Goal: Information Seeking & Learning: Learn about a topic

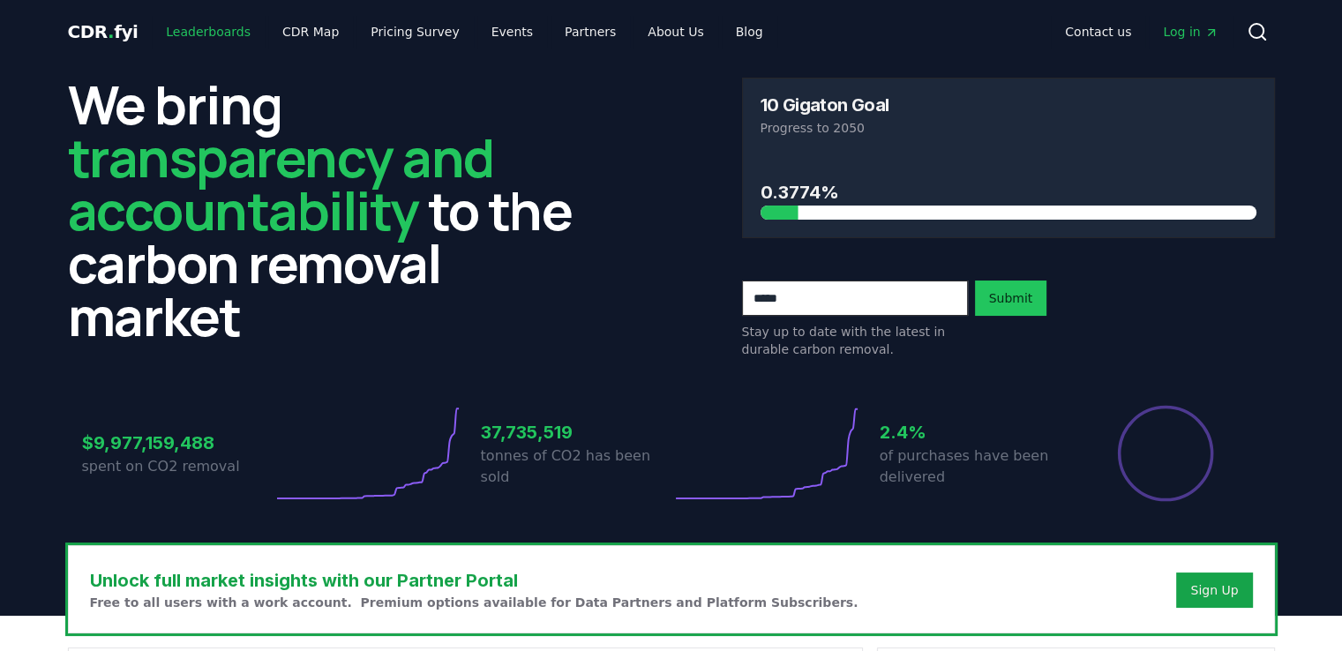
click at [206, 37] on link "Leaderboards" at bounding box center [208, 32] width 113 height 32
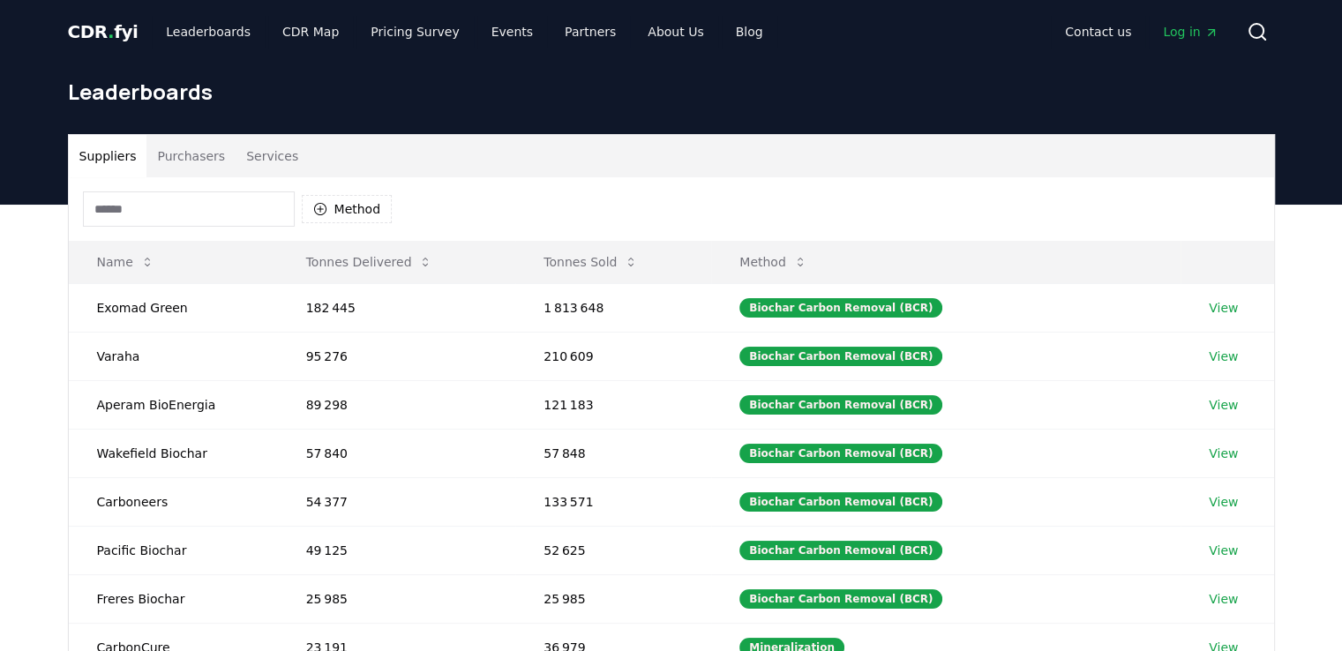
click at [225, 219] on input at bounding box center [189, 208] width 212 height 35
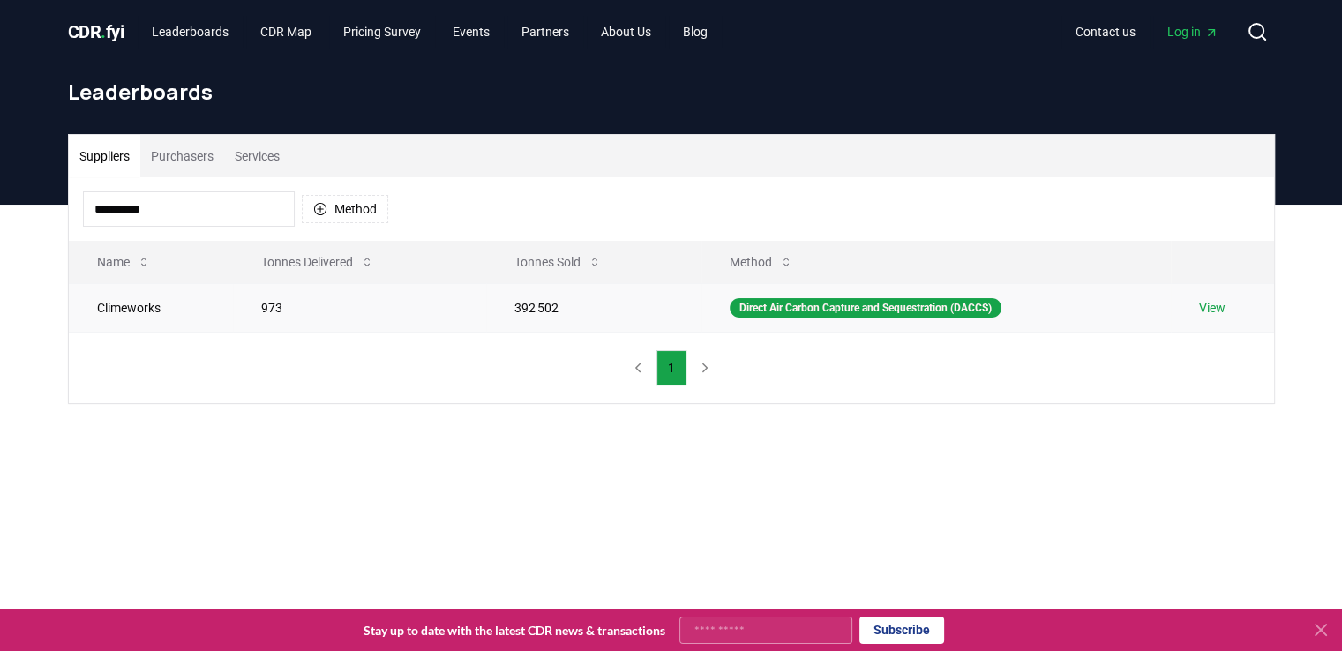
type input "**********"
click at [136, 309] on td "Climeworks" at bounding box center [151, 307] width 165 height 49
click at [1202, 313] on link "View" at bounding box center [1212, 308] width 26 height 18
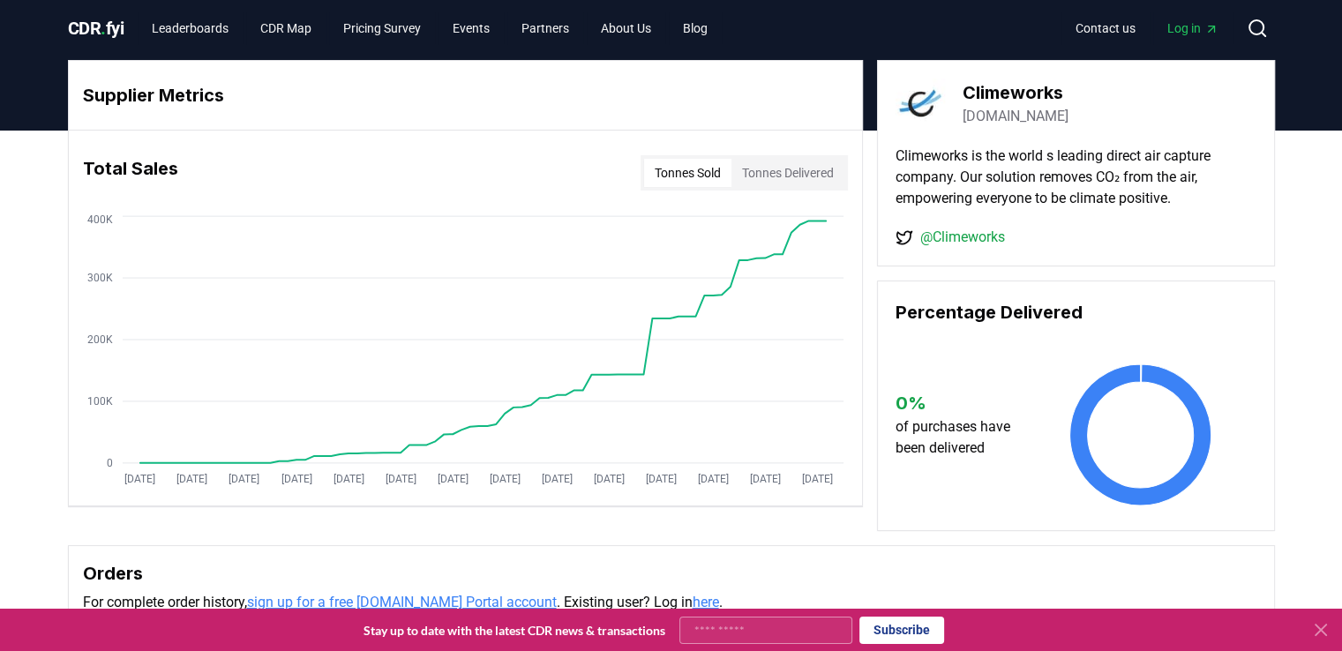
scroll to position [5, 0]
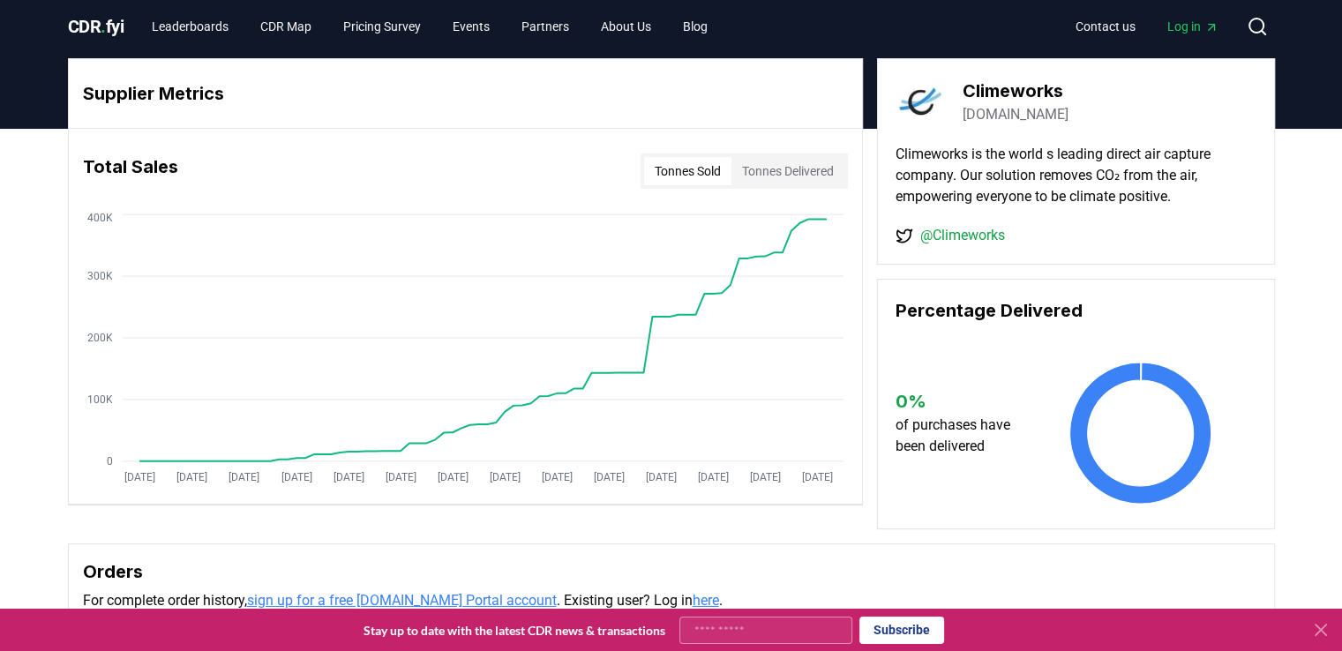
click at [765, 169] on button "Tonnes Delivered" at bounding box center [788, 171] width 113 height 28
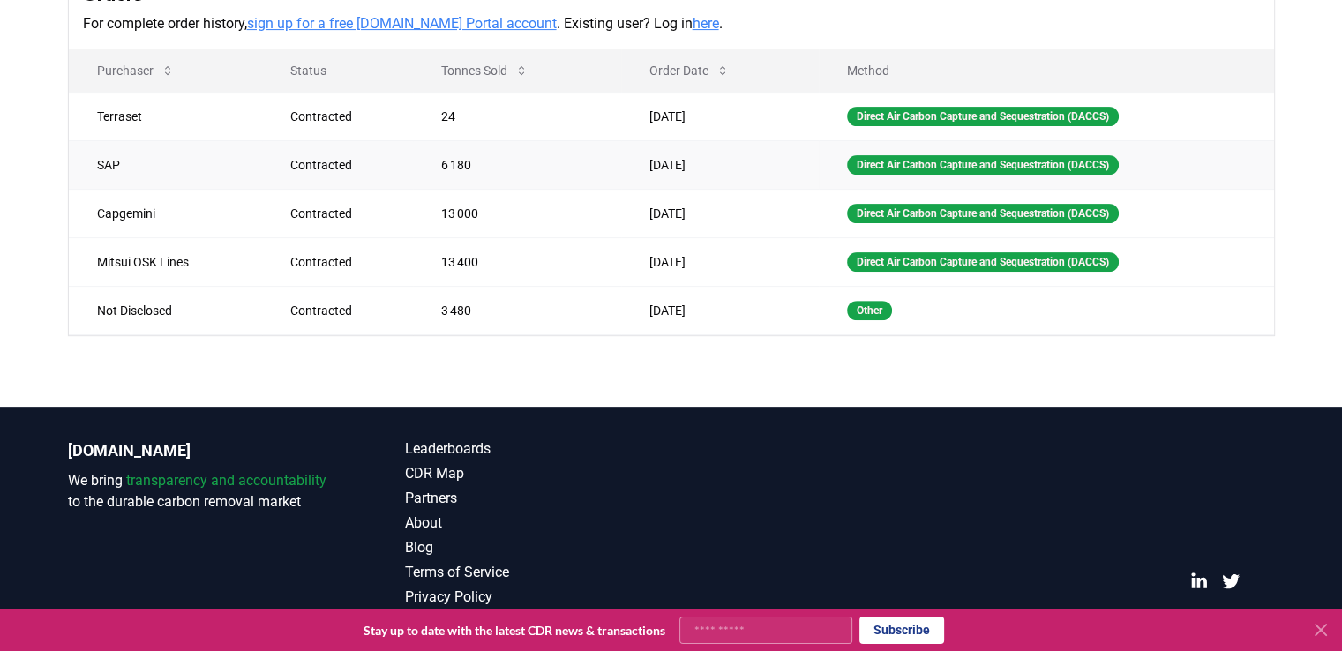
scroll to position [547, 0]
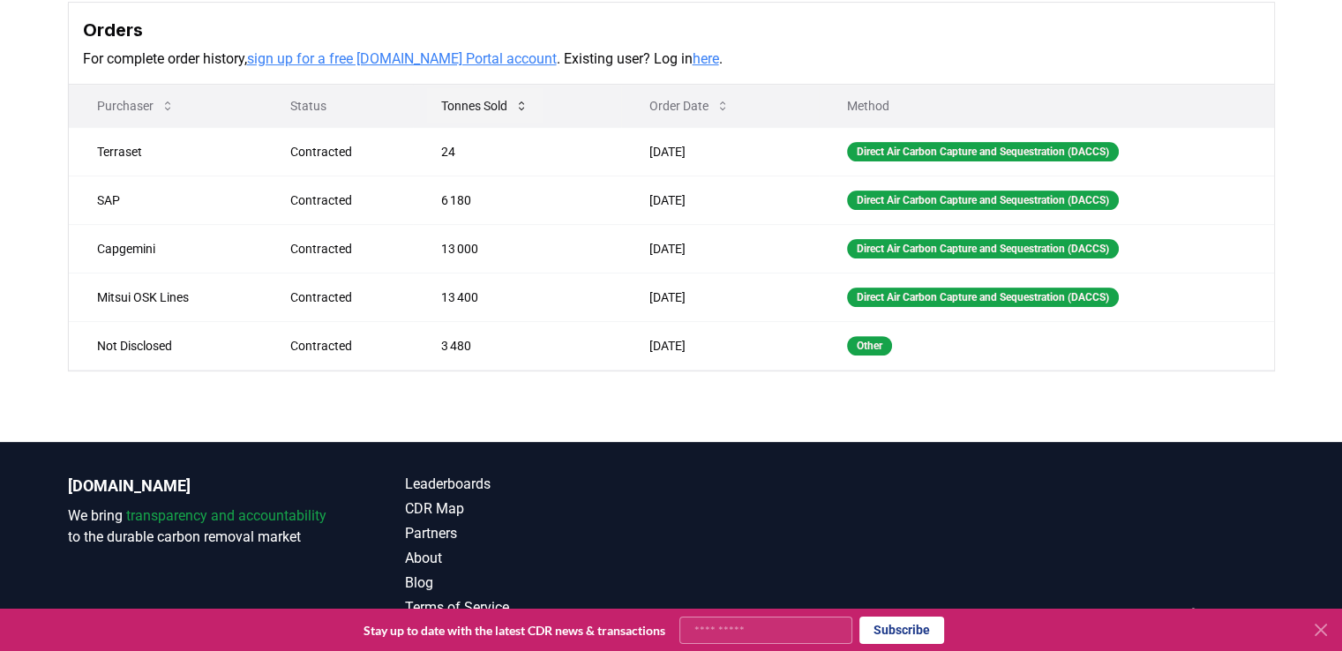
click at [493, 103] on button "Tonnes Sold" at bounding box center [485, 105] width 116 height 35
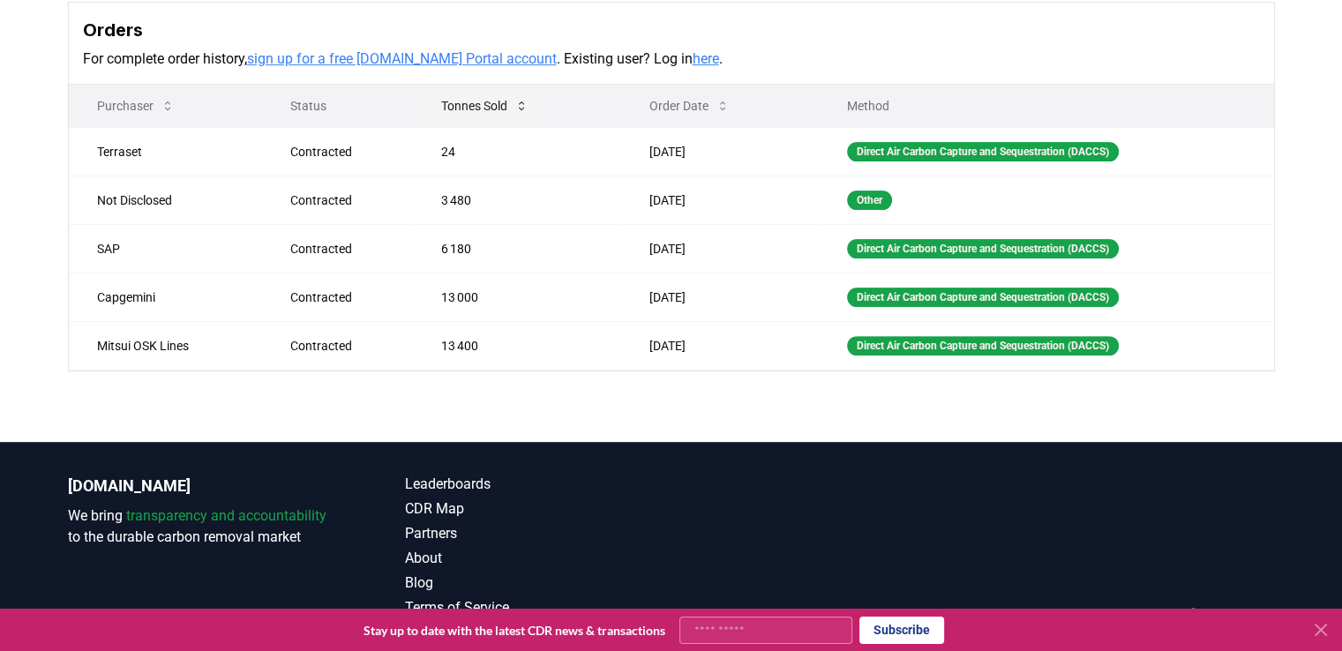
click at [489, 101] on button "Tonnes Sold" at bounding box center [485, 105] width 116 height 35
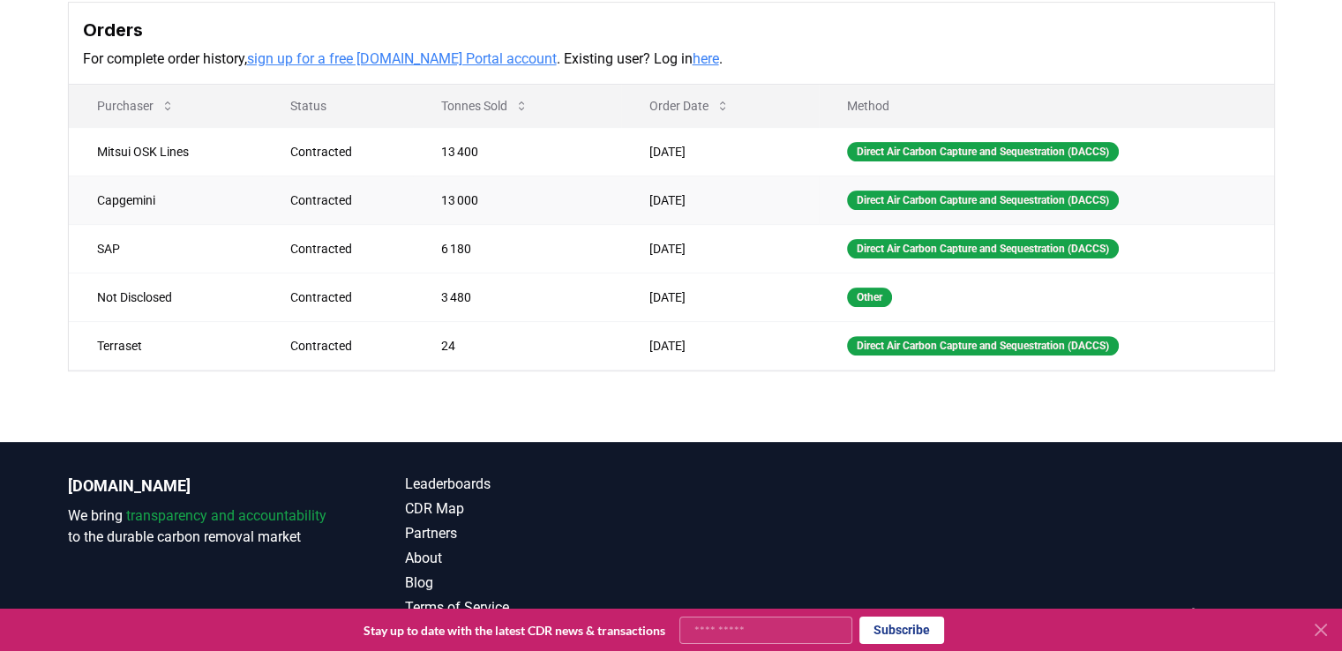
scroll to position [0, 0]
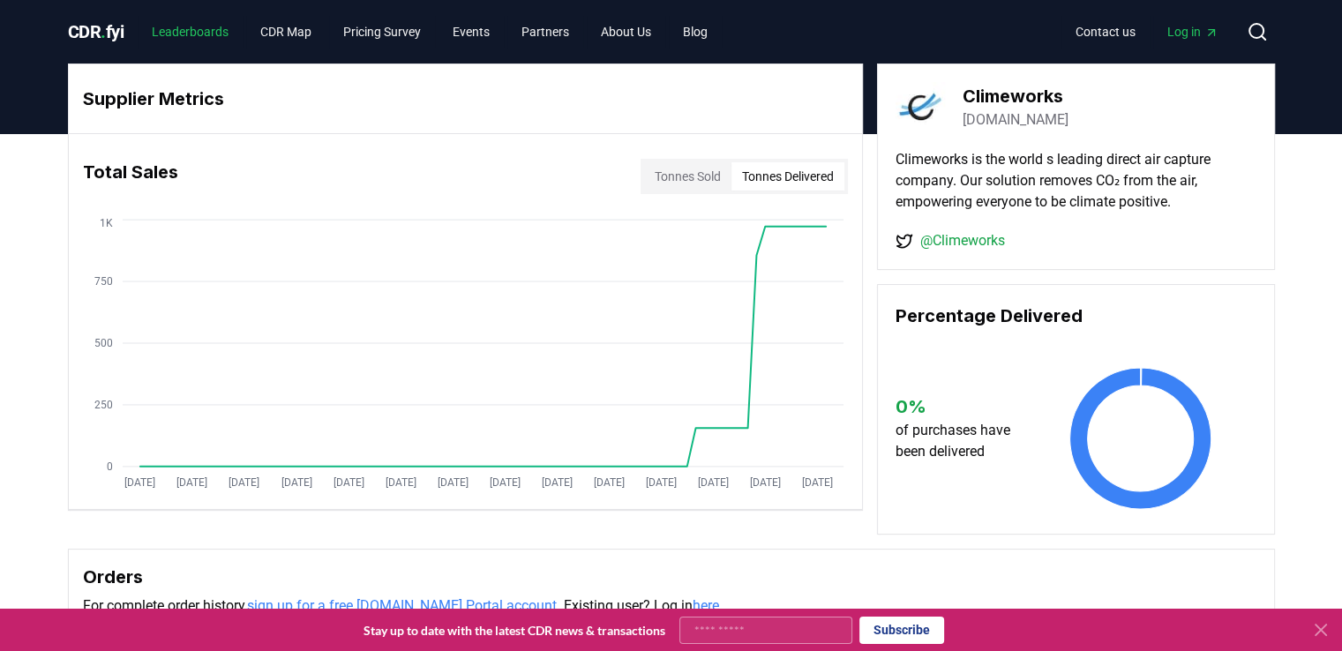
click at [191, 27] on link "Leaderboards" at bounding box center [190, 32] width 105 height 32
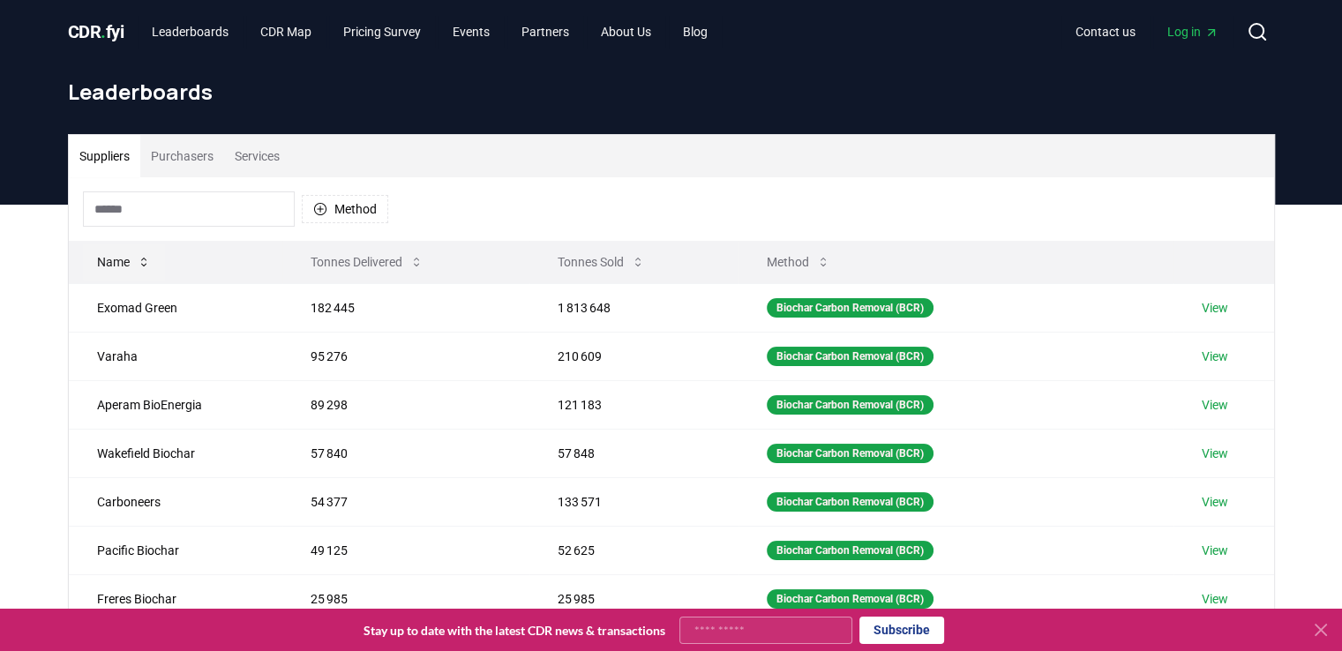
click at [126, 266] on button "Name" at bounding box center [124, 261] width 82 height 35
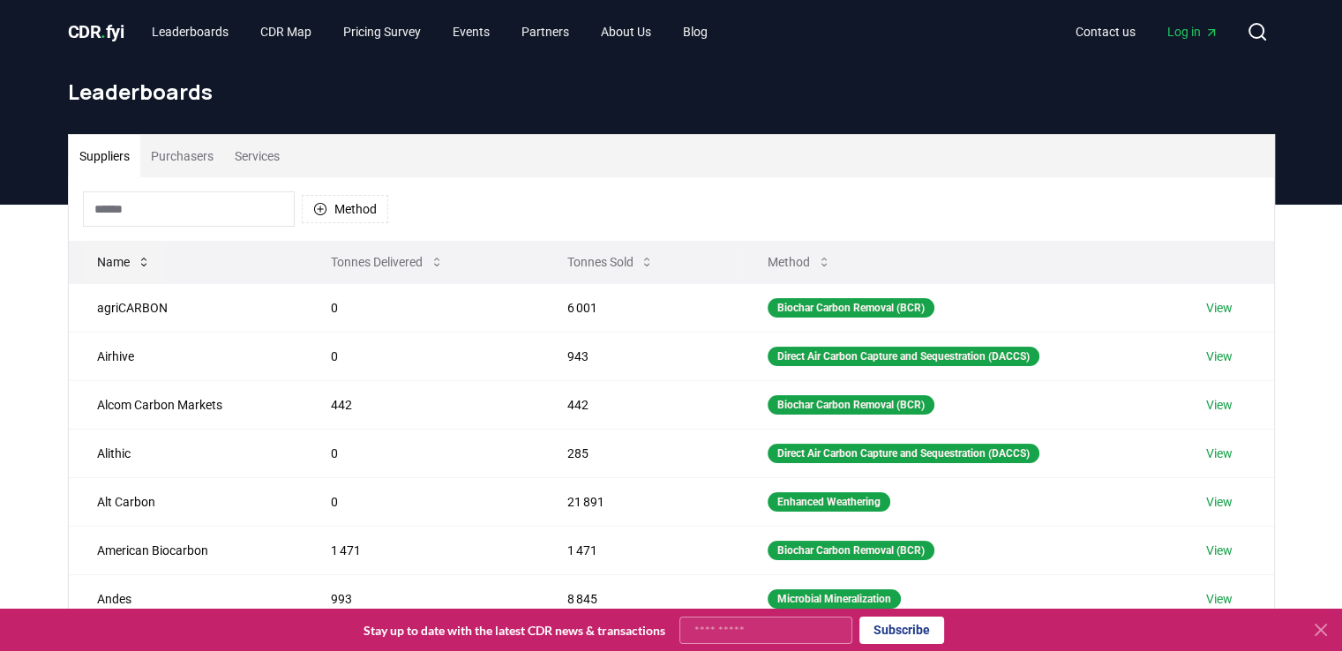
click at [126, 266] on button "Name" at bounding box center [124, 261] width 82 height 35
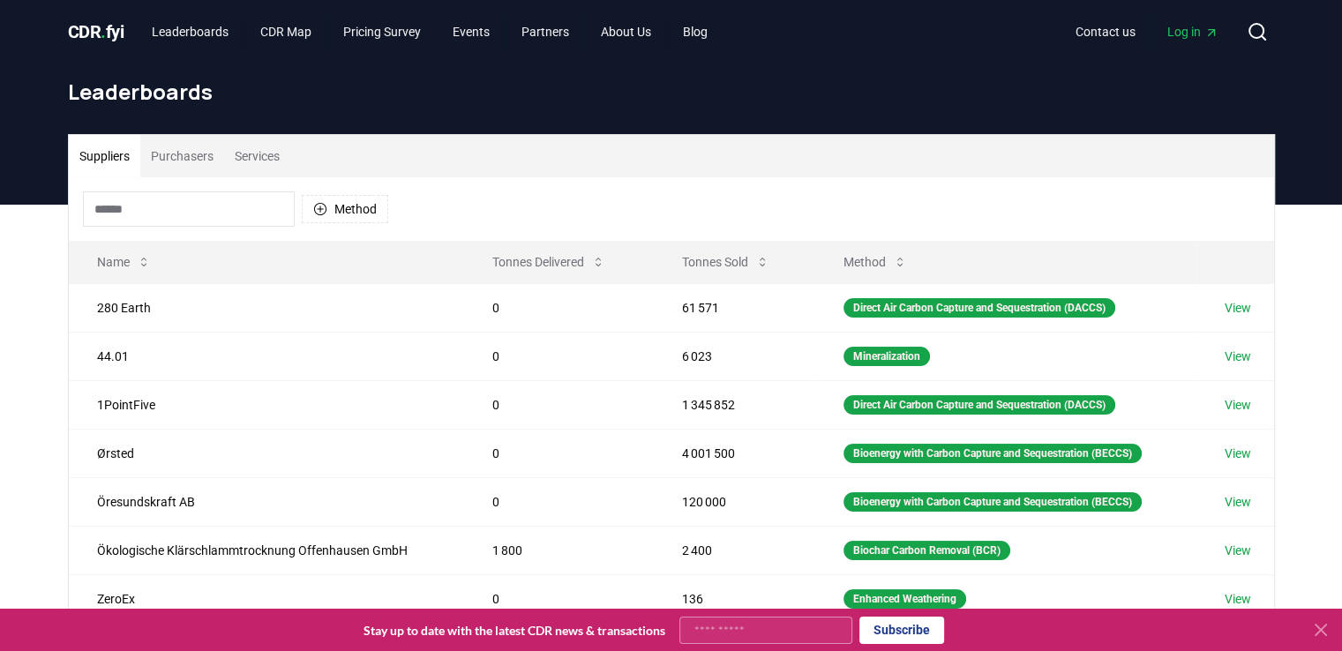
click at [247, 219] on input at bounding box center [189, 208] width 212 height 35
click at [335, 221] on button "Method" at bounding box center [345, 209] width 86 height 28
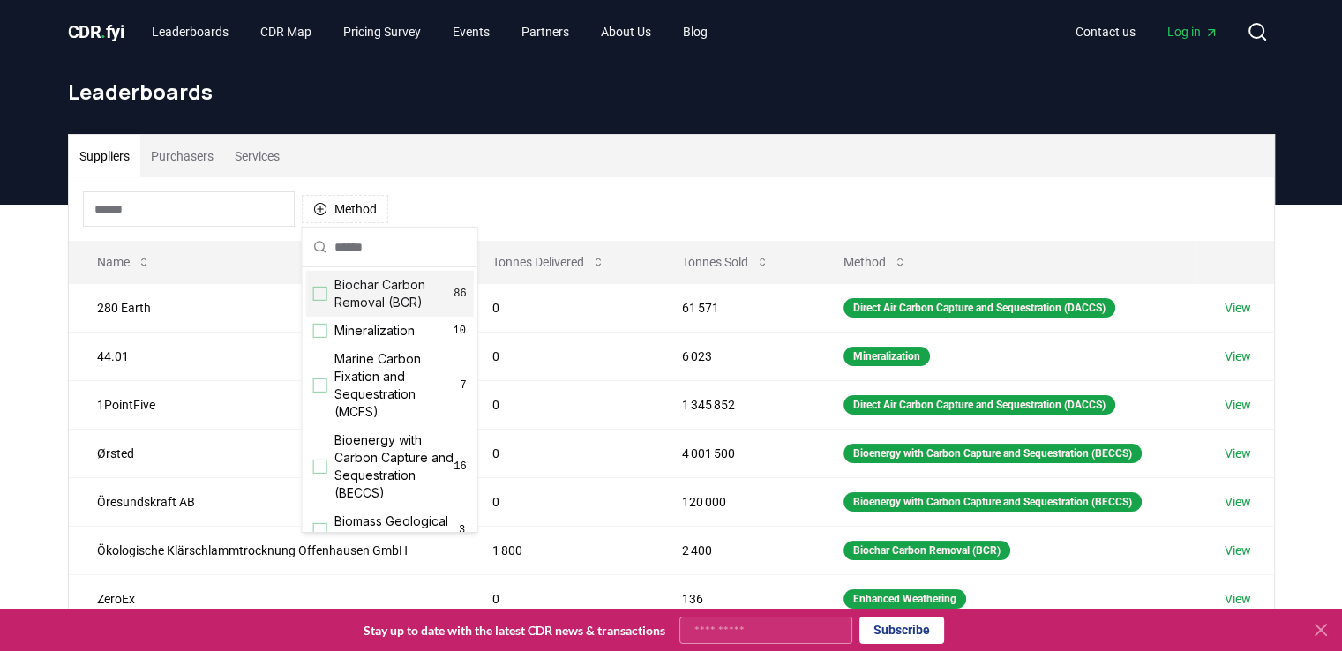
click at [364, 254] on input "text" at bounding box center [400, 247] width 132 height 39
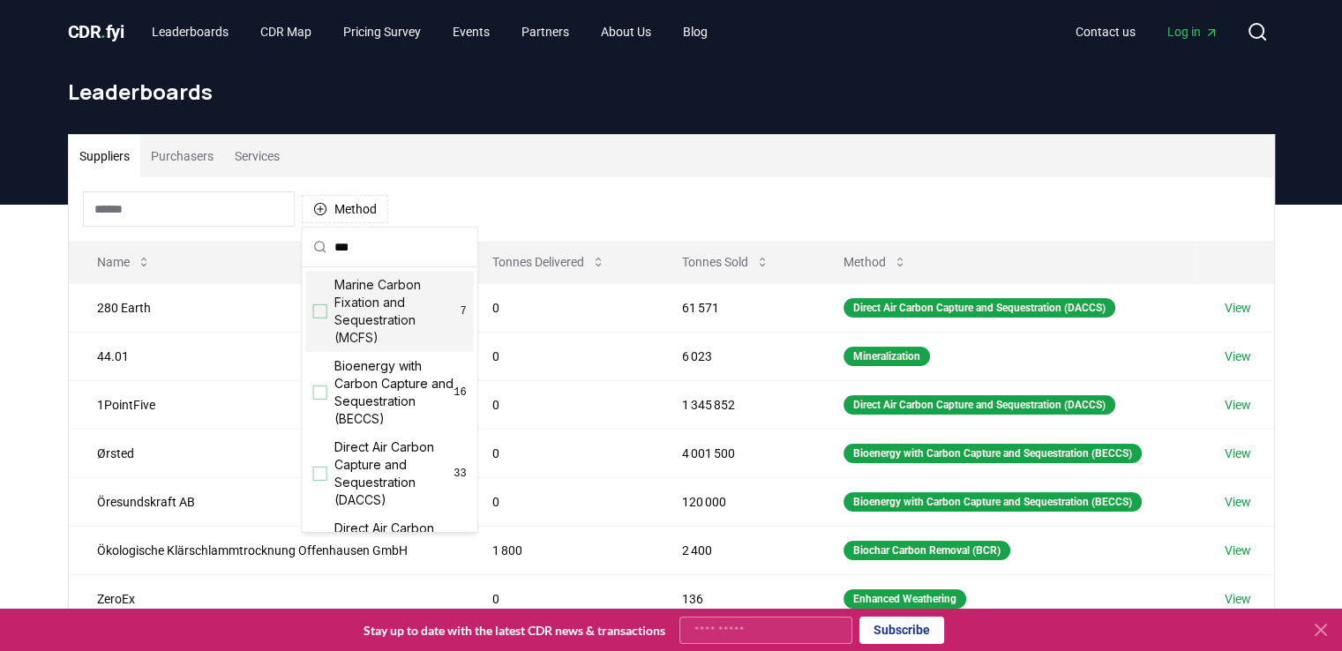
type input "***"
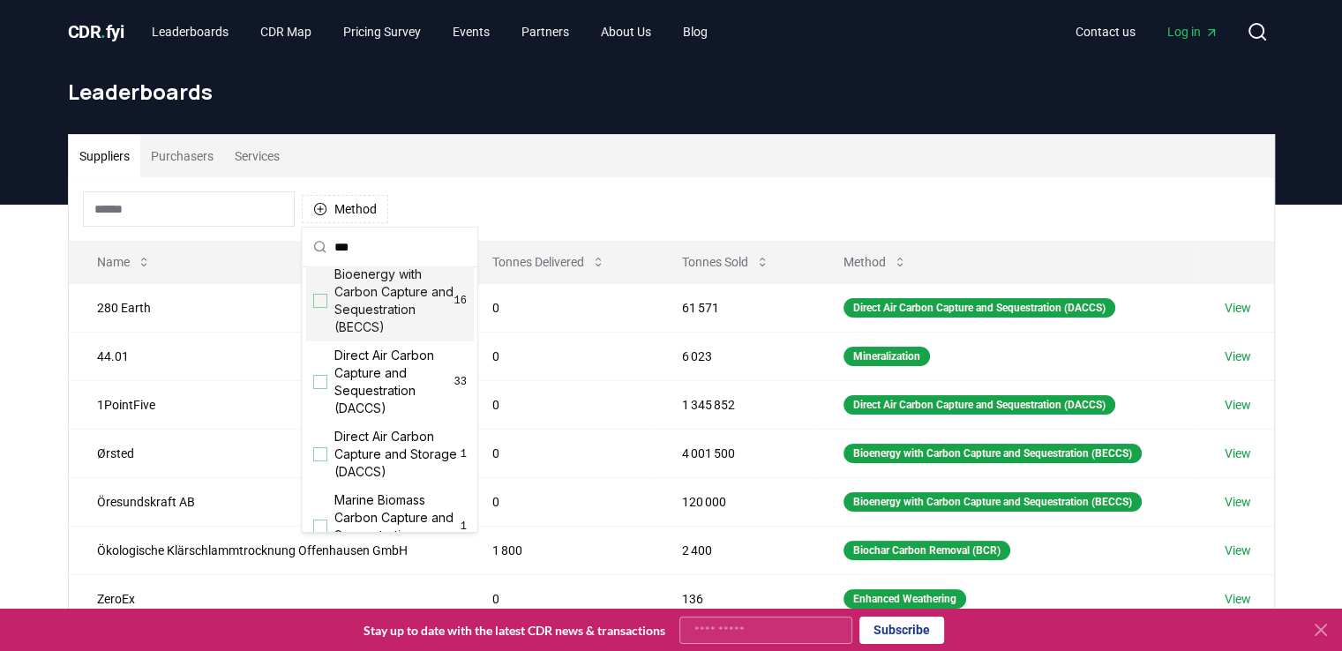
scroll to position [92, 0]
click at [318, 382] on div "Suggestions" at bounding box center [320, 382] width 14 height 14
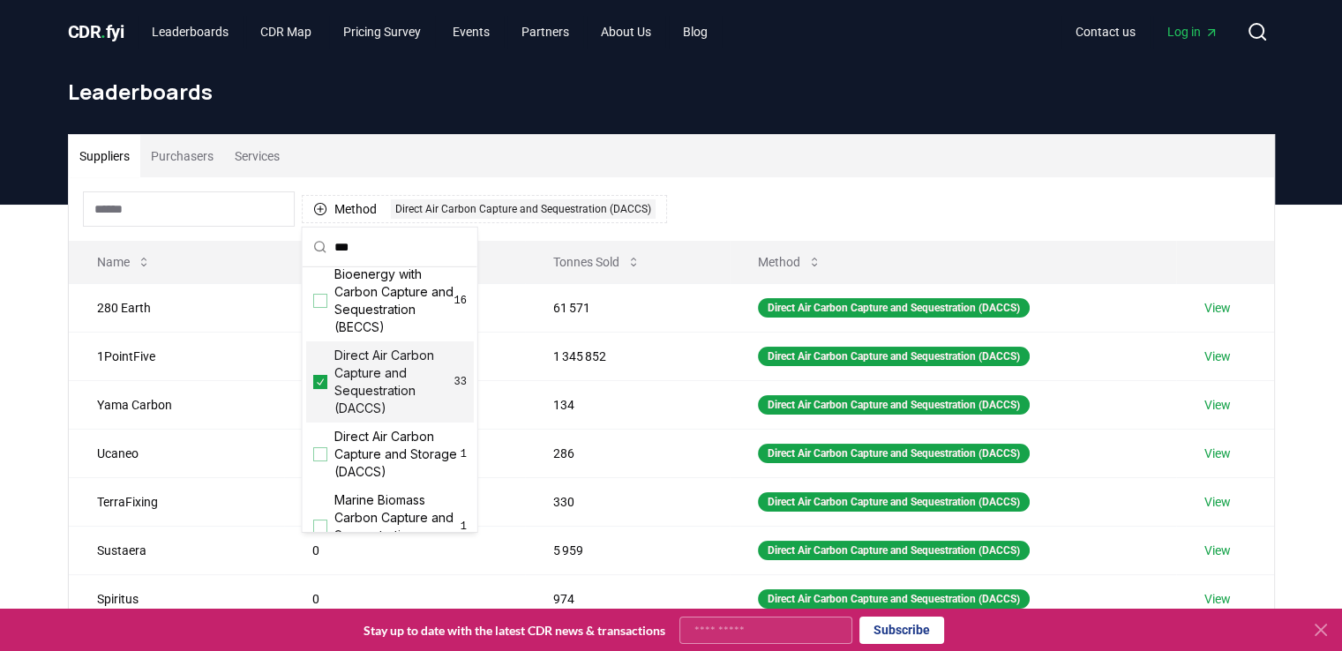
click at [28, 357] on div "Suppliers Purchasers Services Method 1 Direct Air Carbon Capture and Sequestrat…" at bounding box center [671, 558] width 1342 height 707
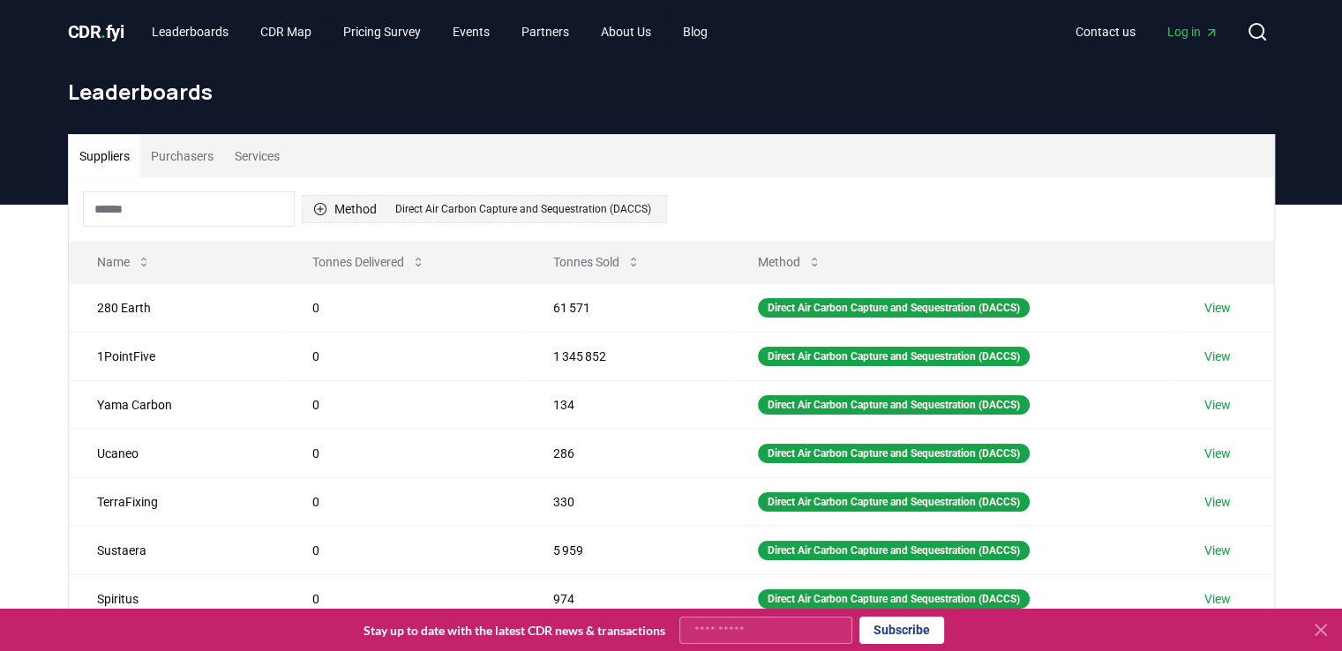
click at [372, 210] on button "Method 1 Direct Air Carbon Capture and Sequestration (DACCS)" at bounding box center [484, 209] width 365 height 28
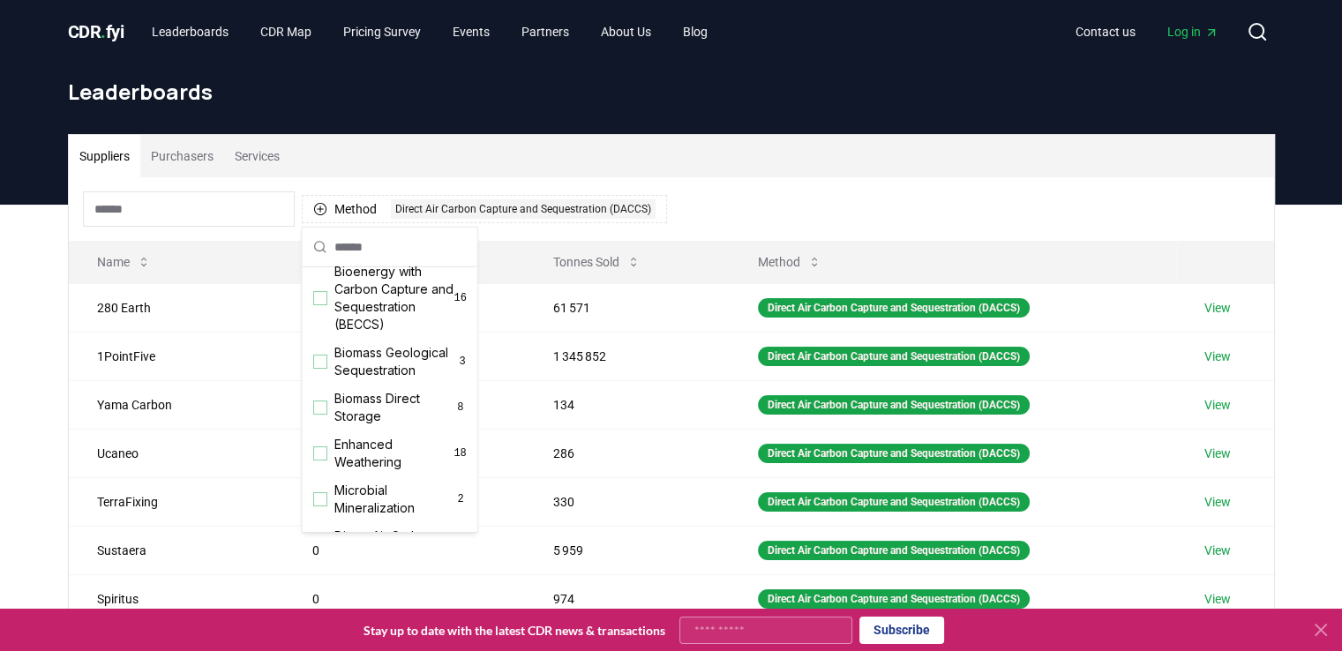
scroll to position [171, 0]
click at [523, 156] on div "Suppliers Purchasers Services" at bounding box center [671, 156] width 1205 height 42
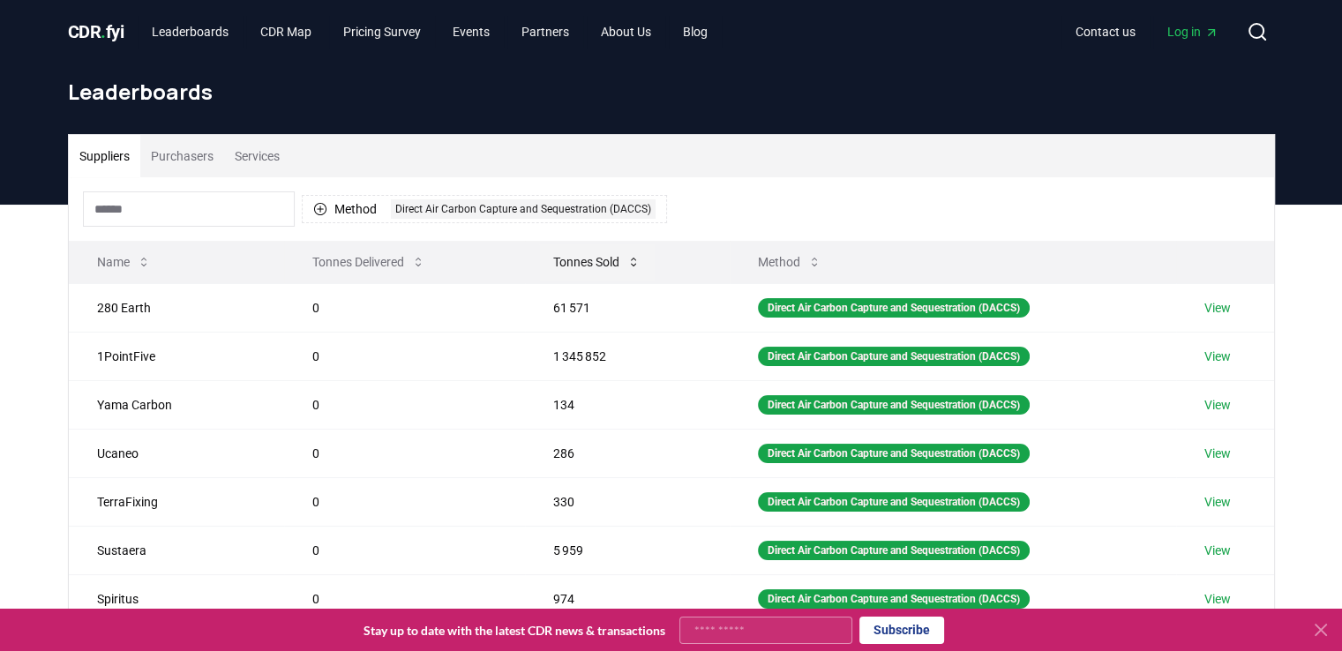
click at [602, 264] on button "Tonnes Sold" at bounding box center [597, 261] width 116 height 35
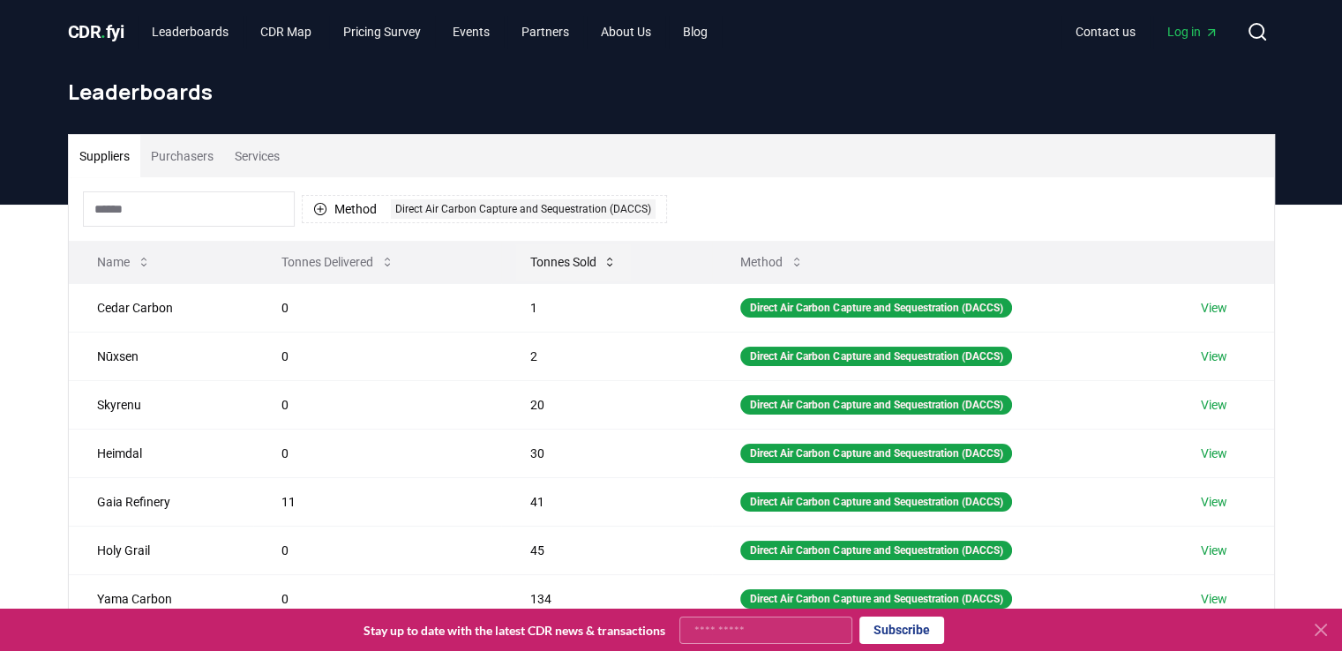
click at [603, 264] on icon at bounding box center [610, 262] width 14 height 14
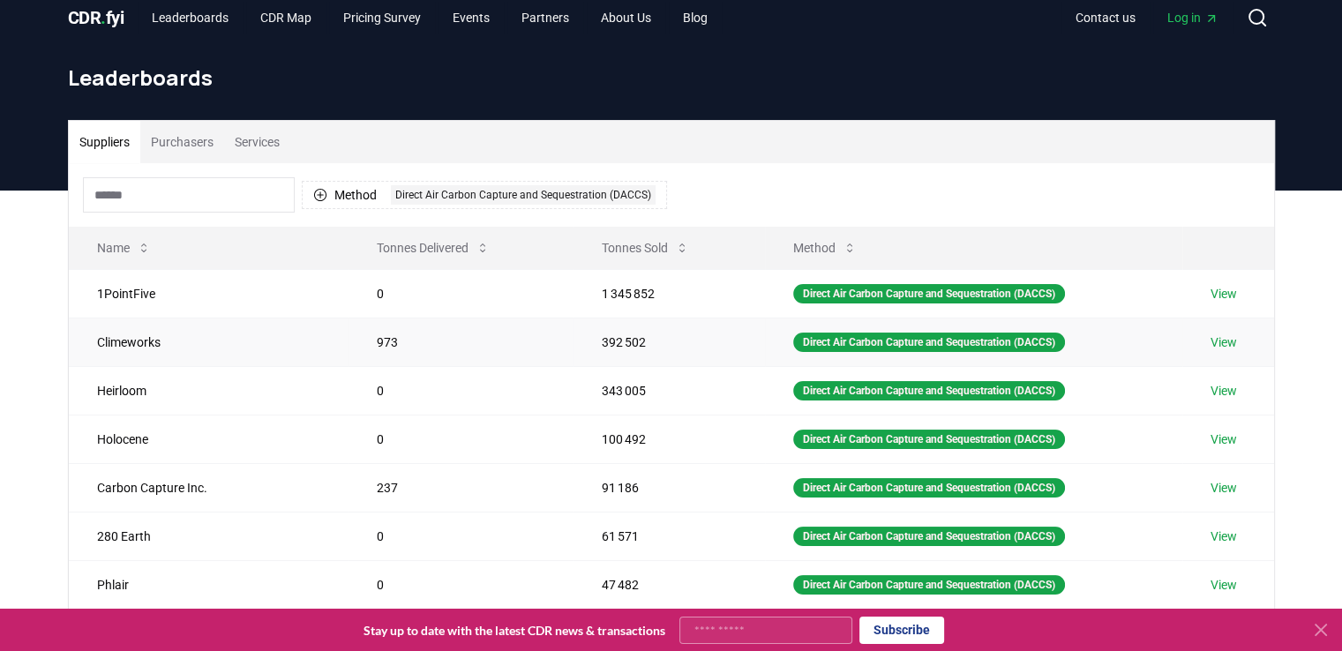
scroll to position [18, 0]
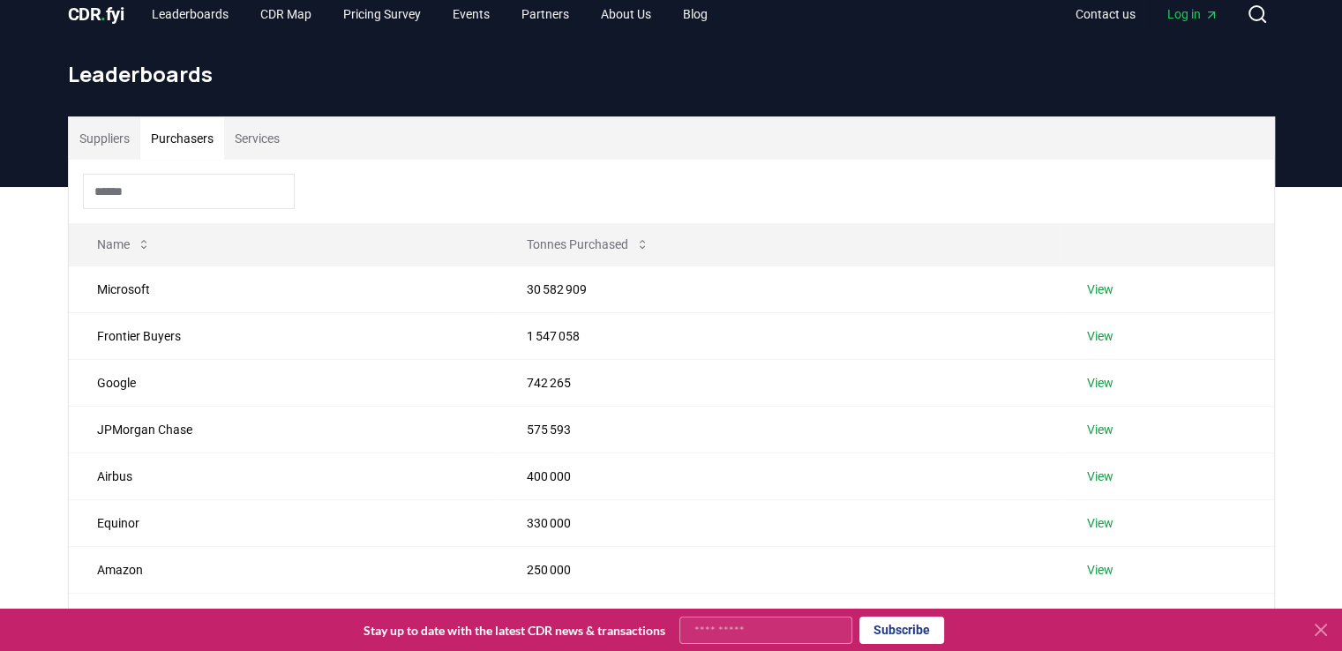
click at [155, 132] on button "Purchasers" at bounding box center [182, 138] width 84 height 42
click at [199, 197] on input at bounding box center [189, 191] width 212 height 35
click at [1092, 462] on td "View" at bounding box center [1166, 476] width 215 height 47
click at [1094, 468] on link "View" at bounding box center [1100, 477] width 26 height 18
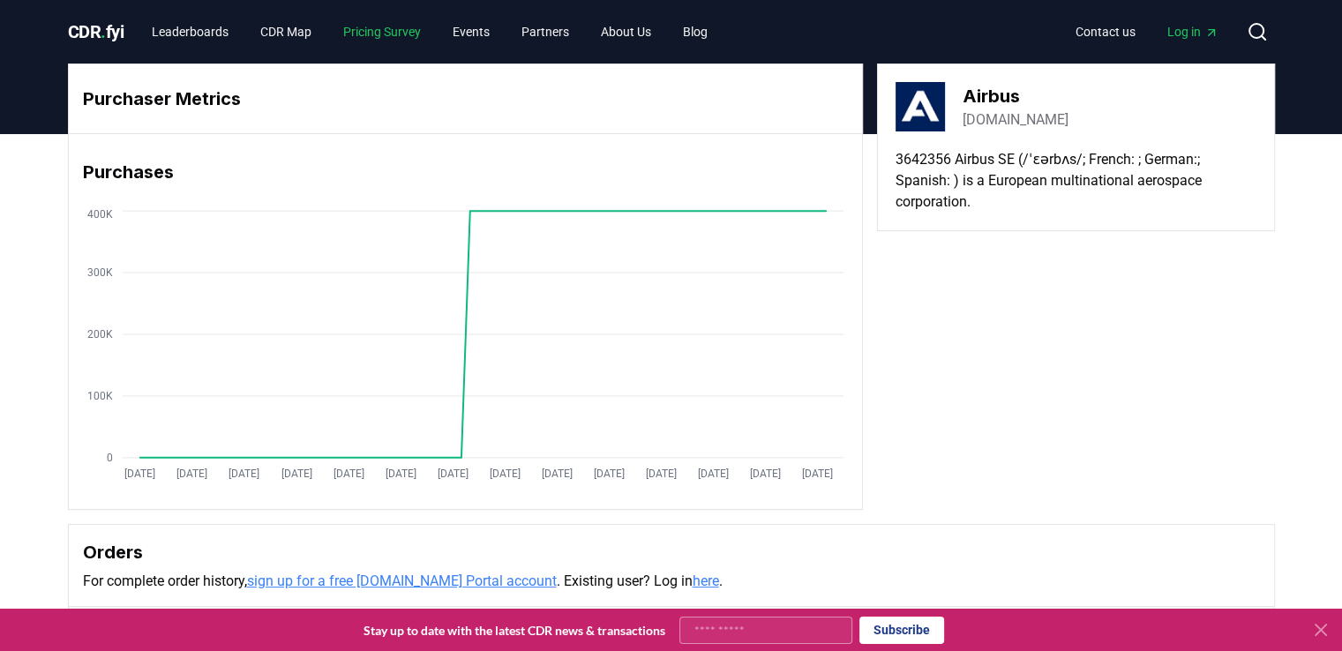
click at [407, 31] on link "Pricing Survey" at bounding box center [382, 32] width 106 height 32
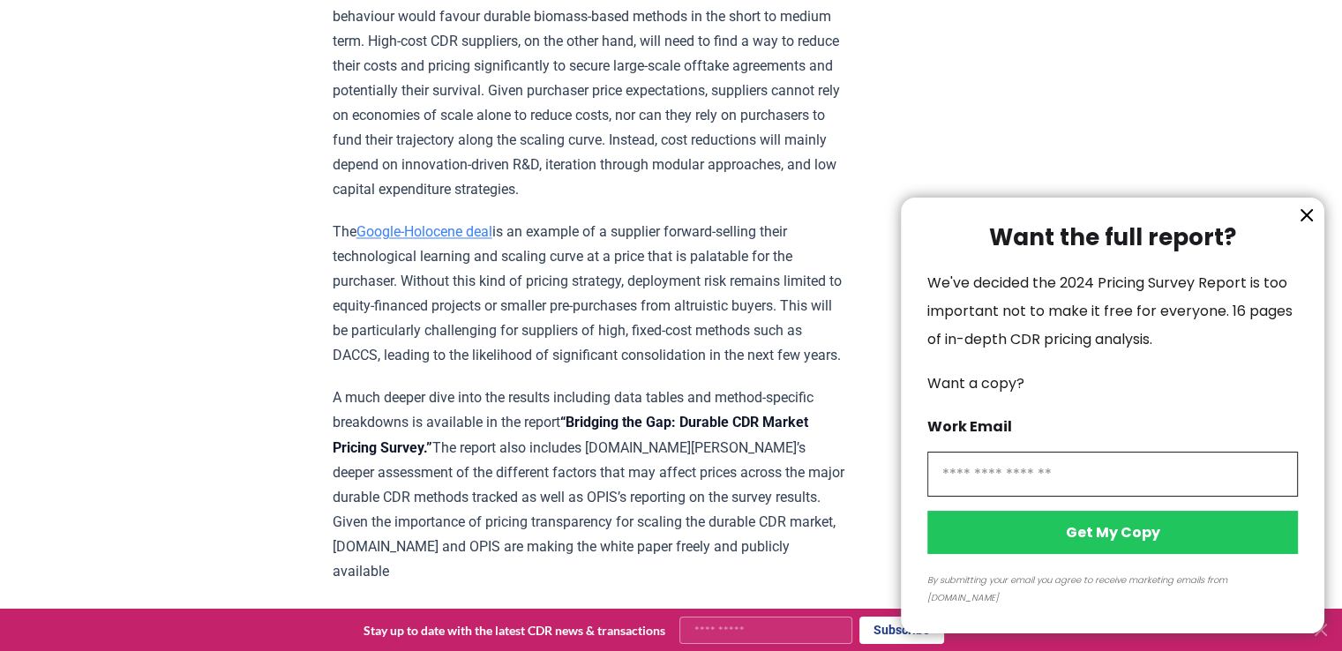
scroll to position [2919, 0]
